Goal: Navigation & Orientation: Find specific page/section

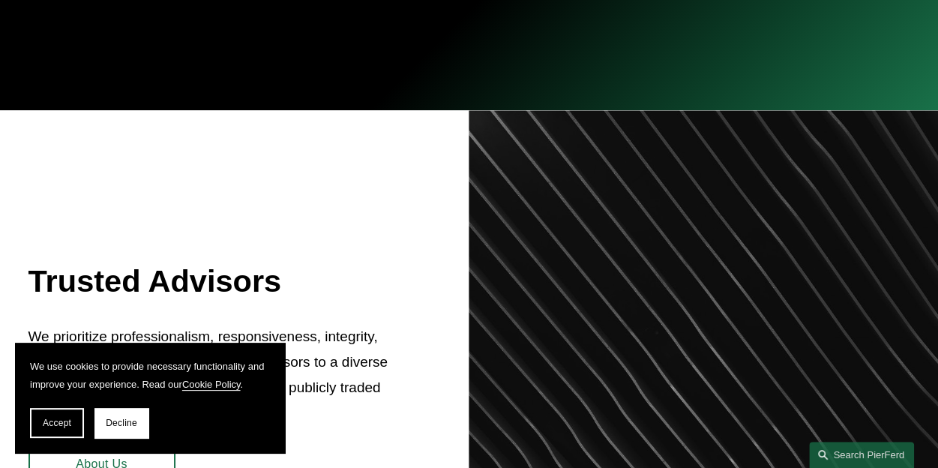
scroll to position [375, 0]
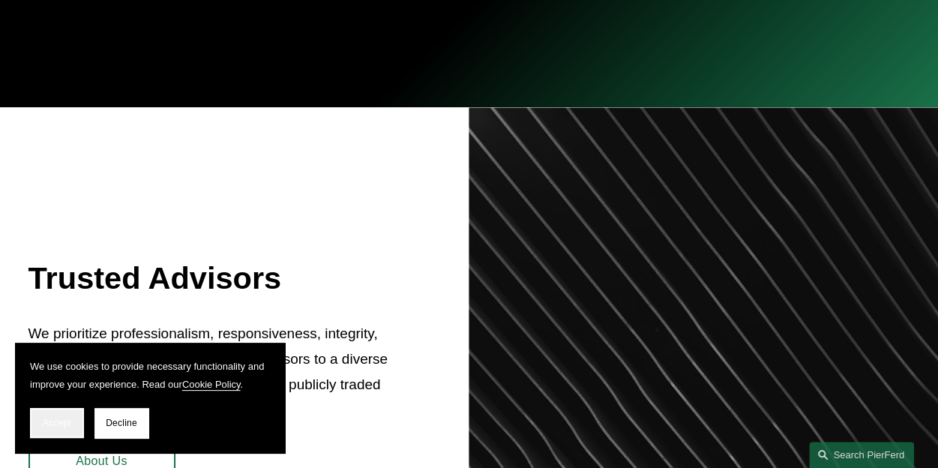
click at [56, 432] on button "Accept" at bounding box center [57, 423] width 54 height 30
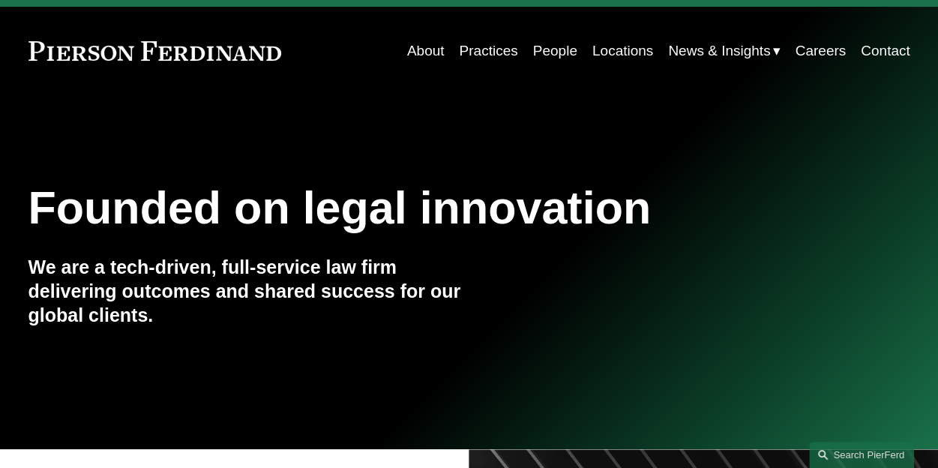
scroll to position [0, 0]
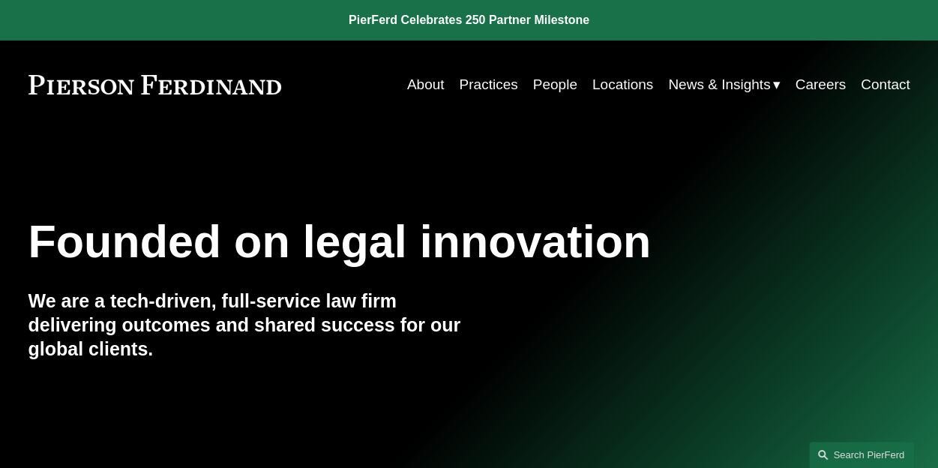
click at [411, 81] on link "About" at bounding box center [425, 84] width 37 height 28
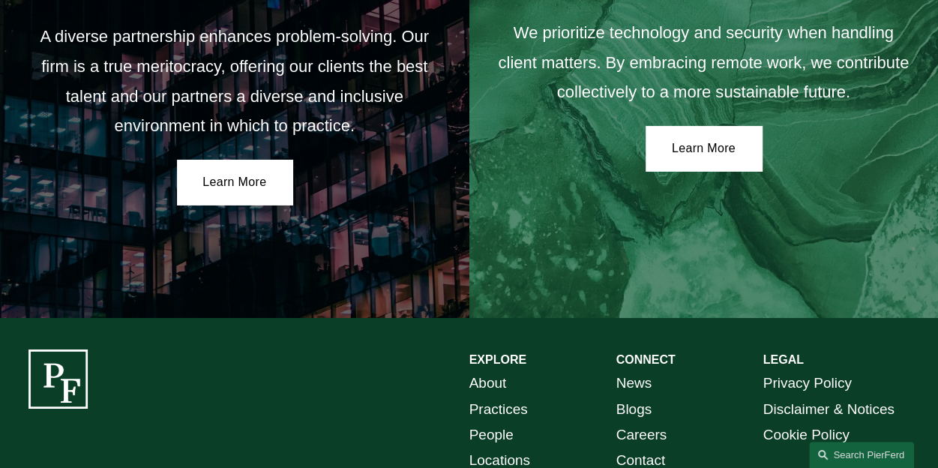
scroll to position [2616, 0]
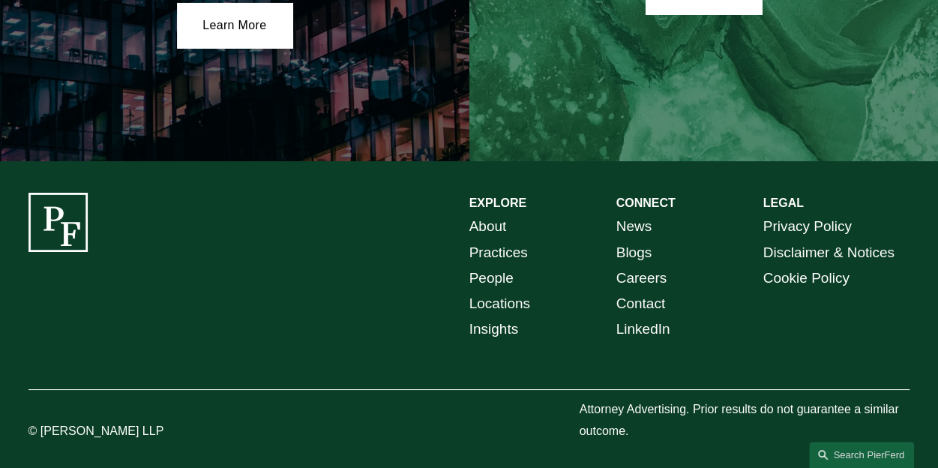
click at [504, 272] on link "People" at bounding box center [491, 277] width 44 height 25
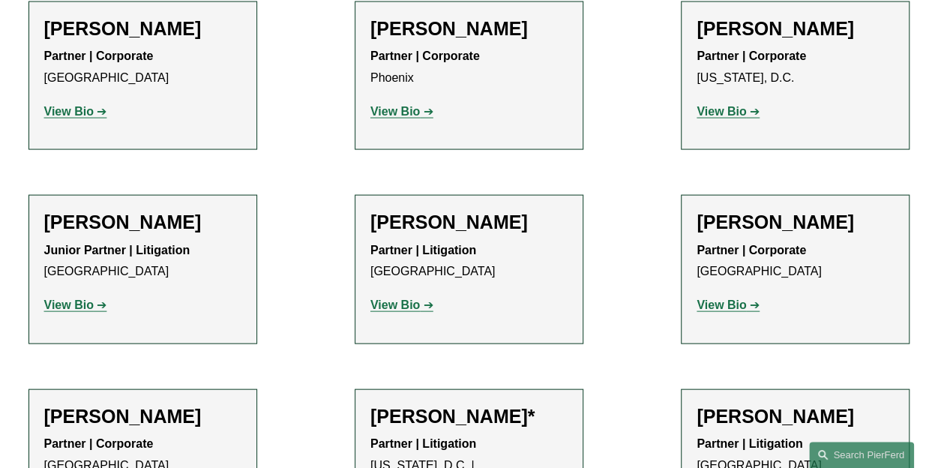
scroll to position [7071, 0]
